Goal: Task Accomplishment & Management: Manage account settings

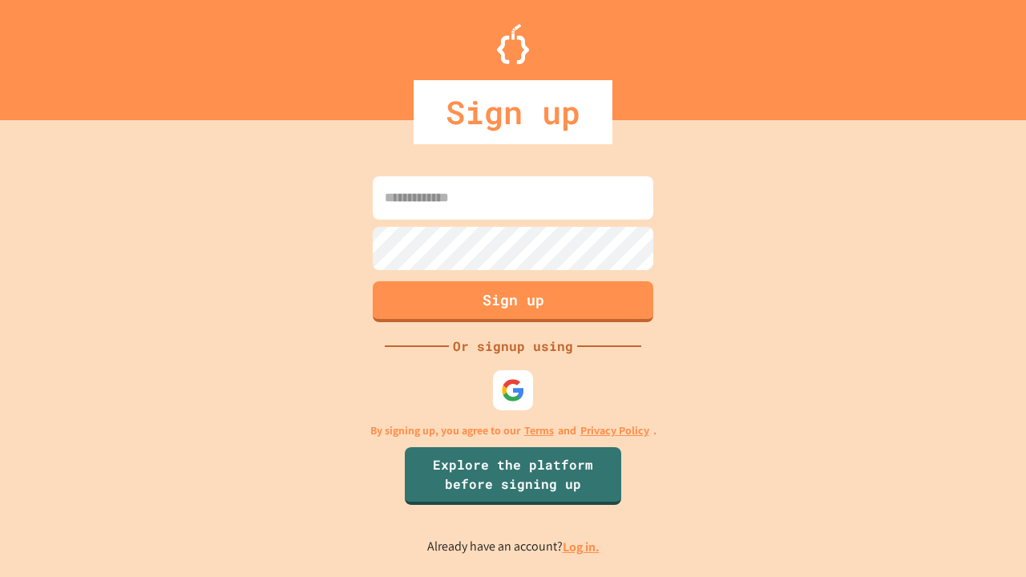
click at [582, 547] on link "Log in." at bounding box center [581, 547] width 37 height 17
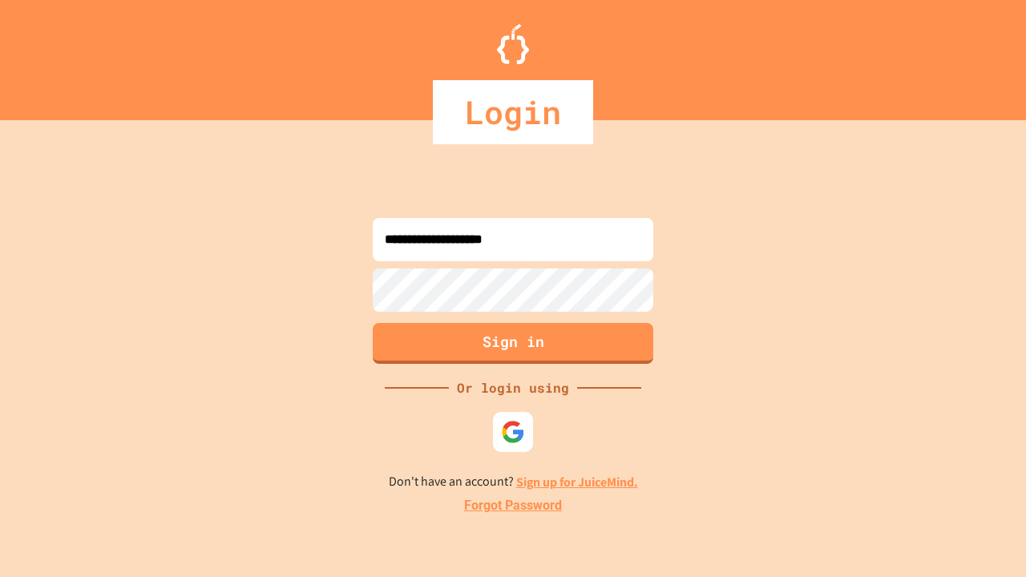
type input "**********"
